Goal: Task Accomplishment & Management: Manage account settings

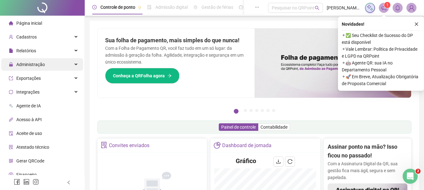
click at [51, 67] on div "Administração" at bounding box center [42, 64] width 82 height 13
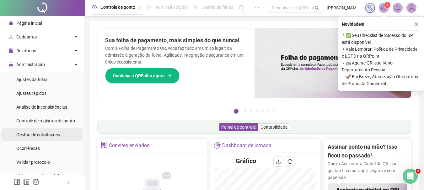
click at [51, 135] on span "Gestão de solicitações" at bounding box center [38, 134] width 44 height 5
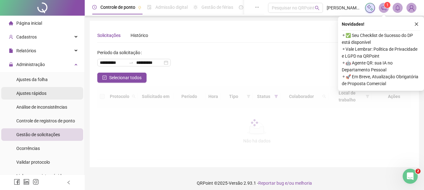
click at [418, 24] on icon "close" at bounding box center [416, 24] width 4 height 4
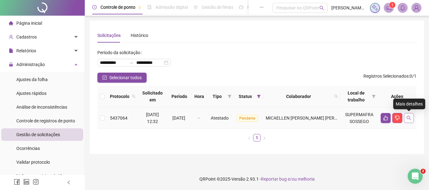
click at [408, 119] on icon "search" at bounding box center [408, 118] width 4 height 4
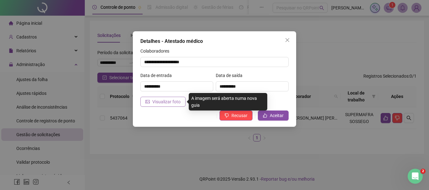
click at [162, 102] on span "Visualizar foto" at bounding box center [166, 102] width 28 height 7
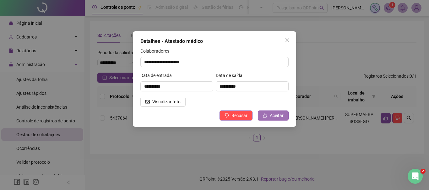
click at [279, 114] on span "Aceitar" at bounding box center [277, 115] width 14 height 7
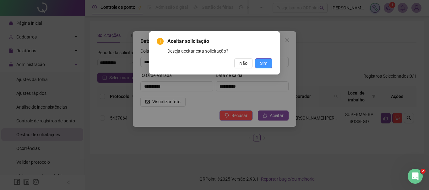
click at [263, 62] on span "Sim" at bounding box center [263, 63] width 7 height 7
